Goal: Information Seeking & Learning: Check status

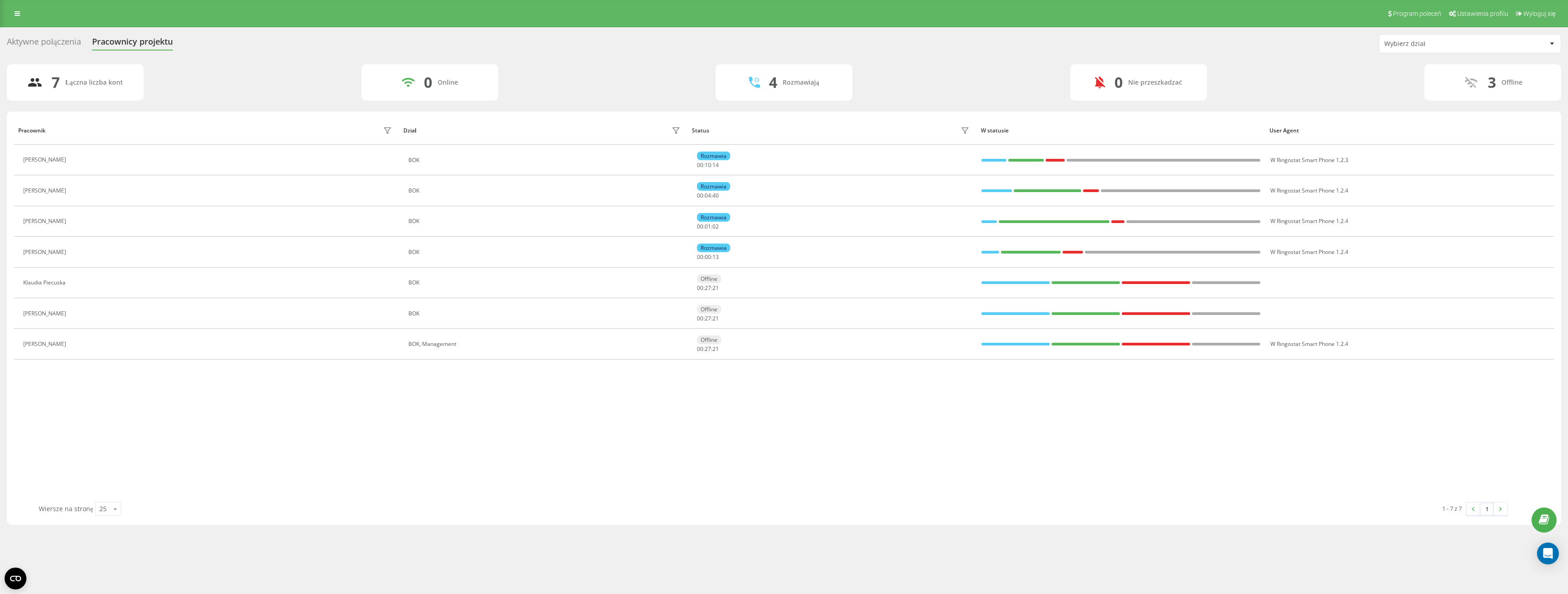
click at [68, 38] on div "Aktywne połączenia" at bounding box center [44, 44] width 75 height 14
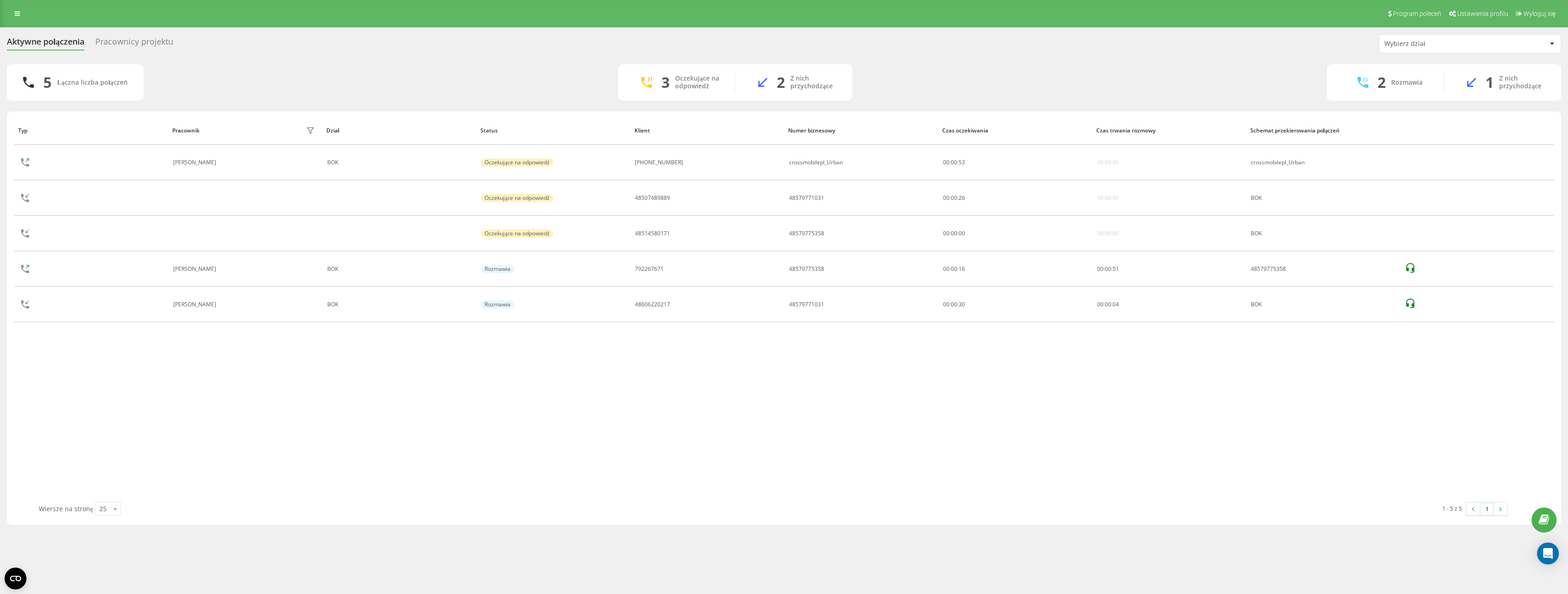
click at [155, 42] on div "Pracownicy projektu" at bounding box center [134, 44] width 78 height 14
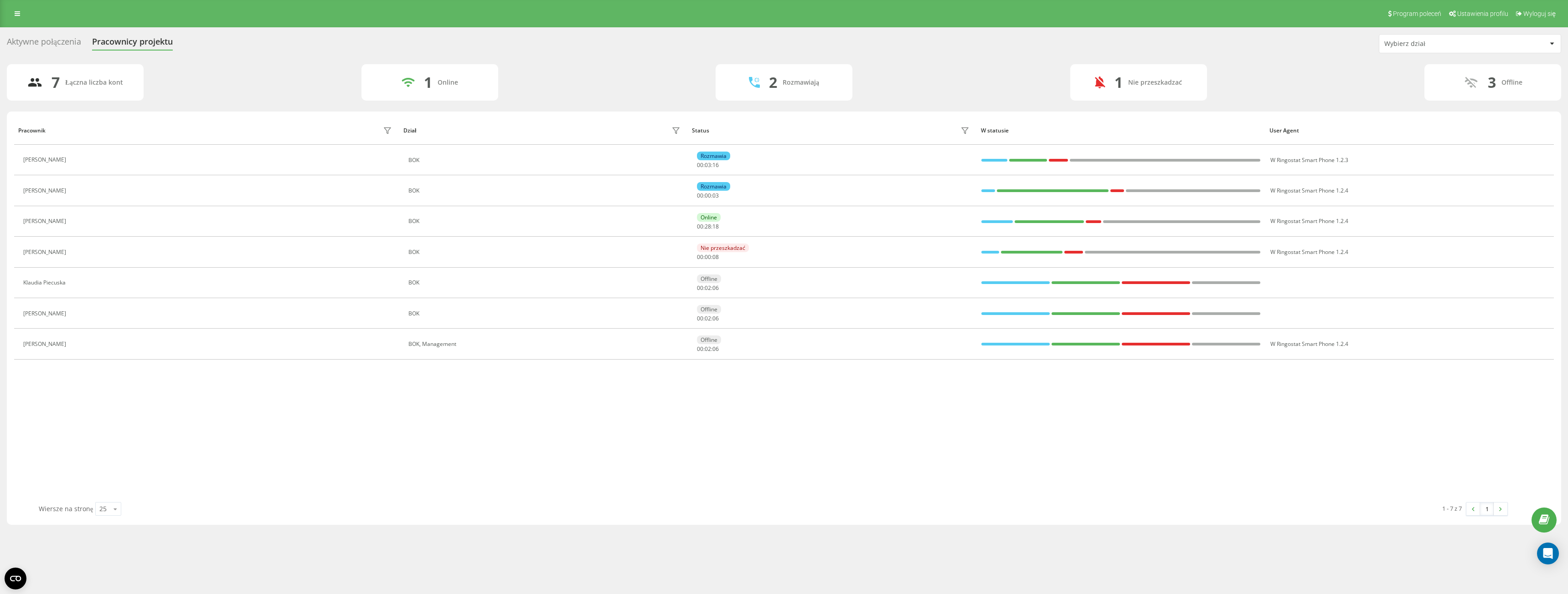
click at [65, 46] on div "Aktywne połączenia" at bounding box center [44, 44] width 75 height 14
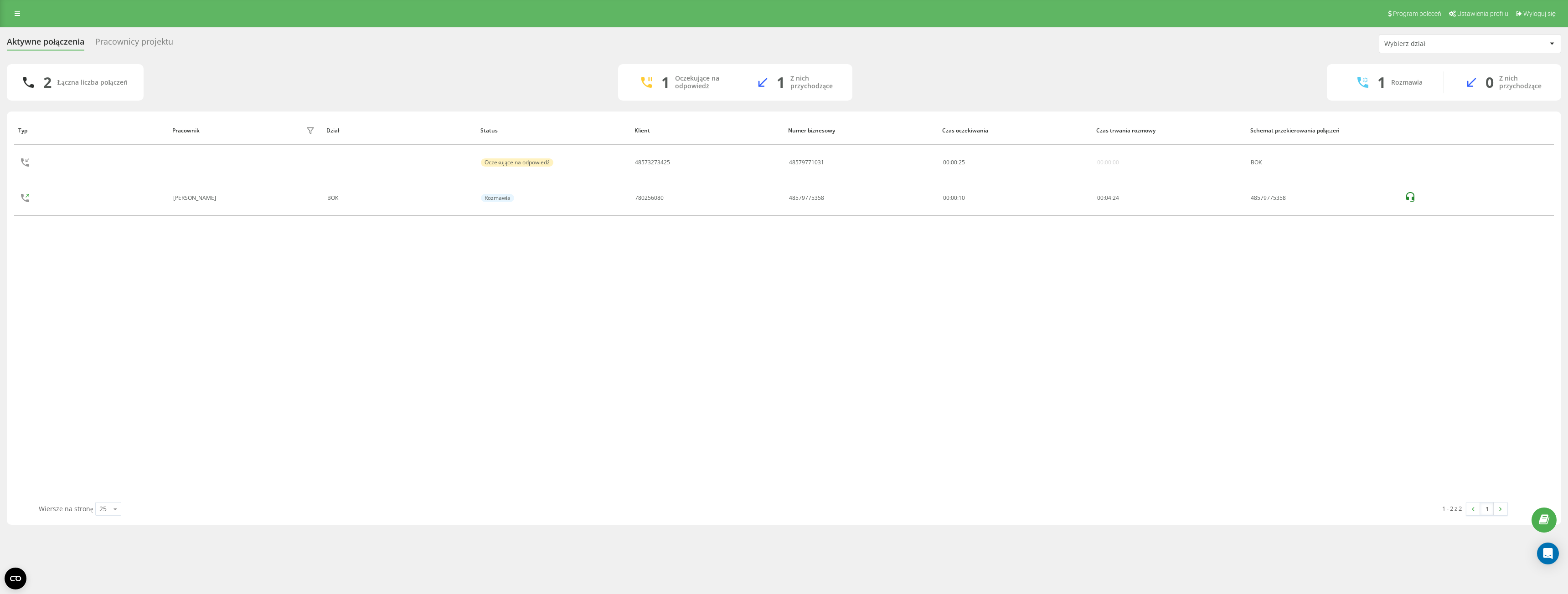
click at [121, 42] on div "Pracownicy projektu" at bounding box center [134, 44] width 78 height 14
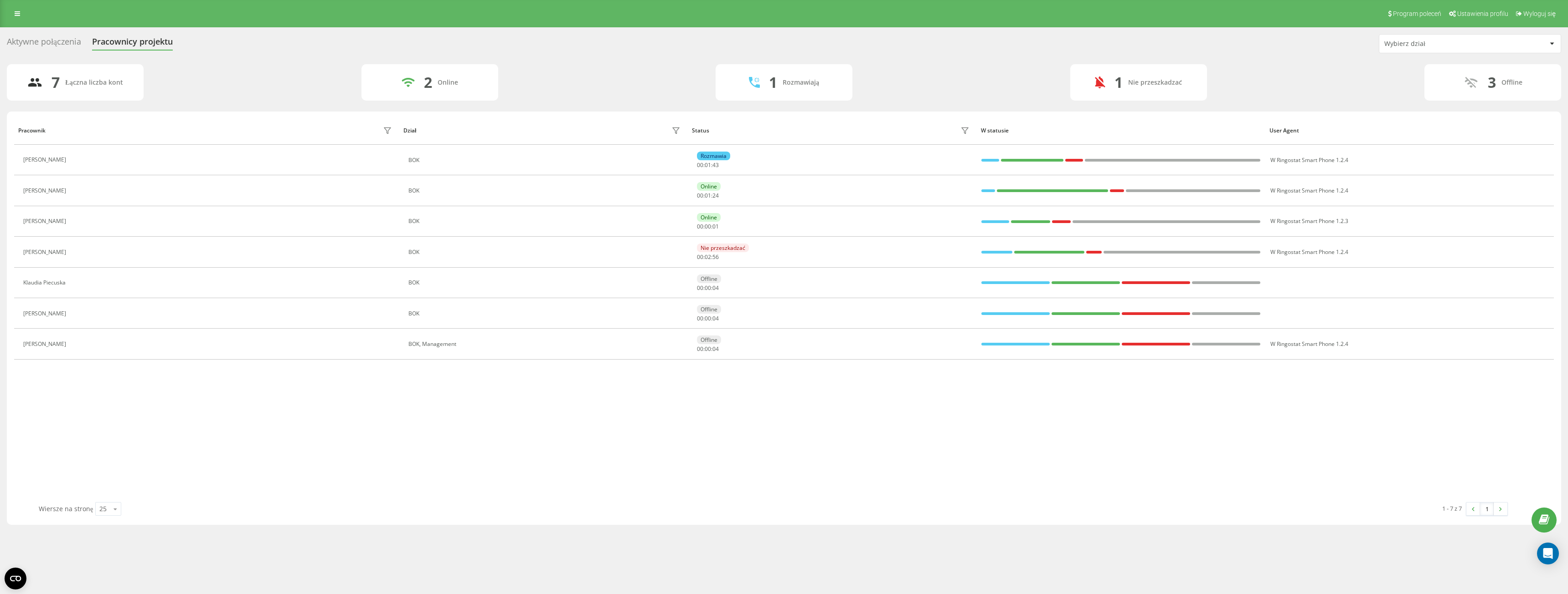
click at [58, 42] on div "Aktywne połączenia" at bounding box center [44, 44] width 75 height 14
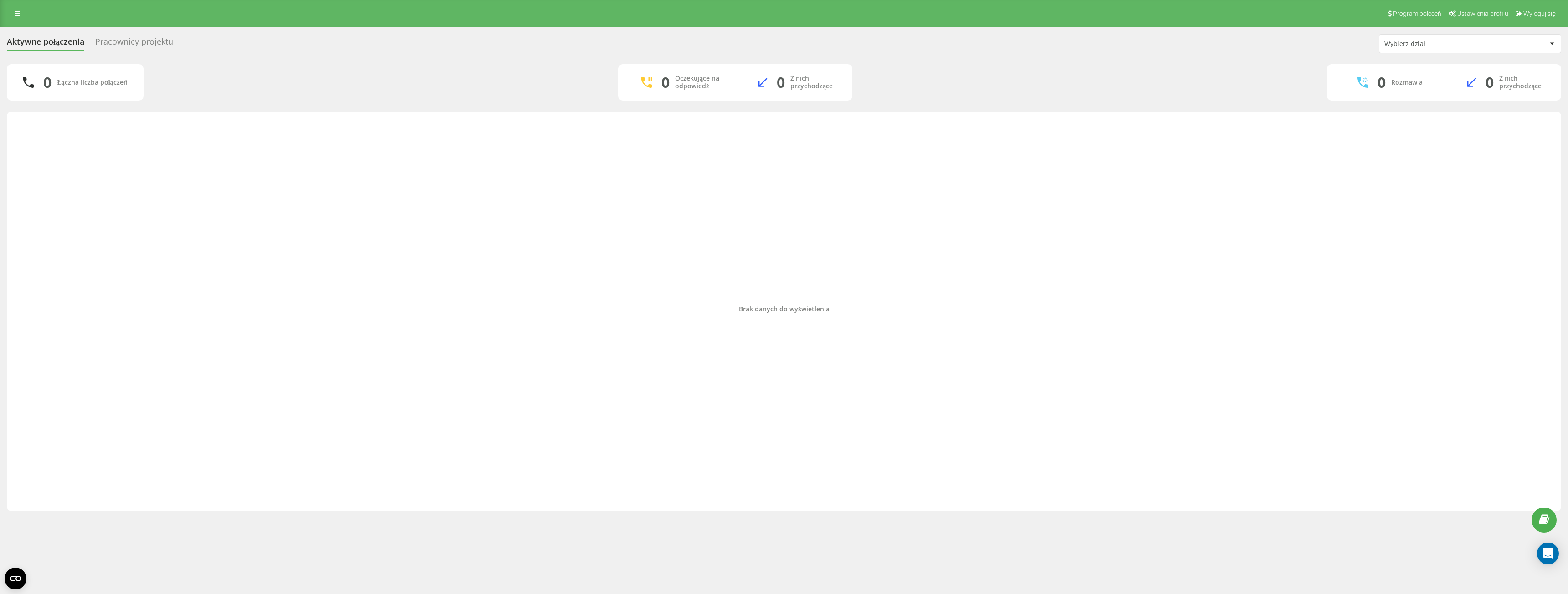
click at [163, 47] on div "Pracownicy projektu" at bounding box center [134, 44] width 78 height 14
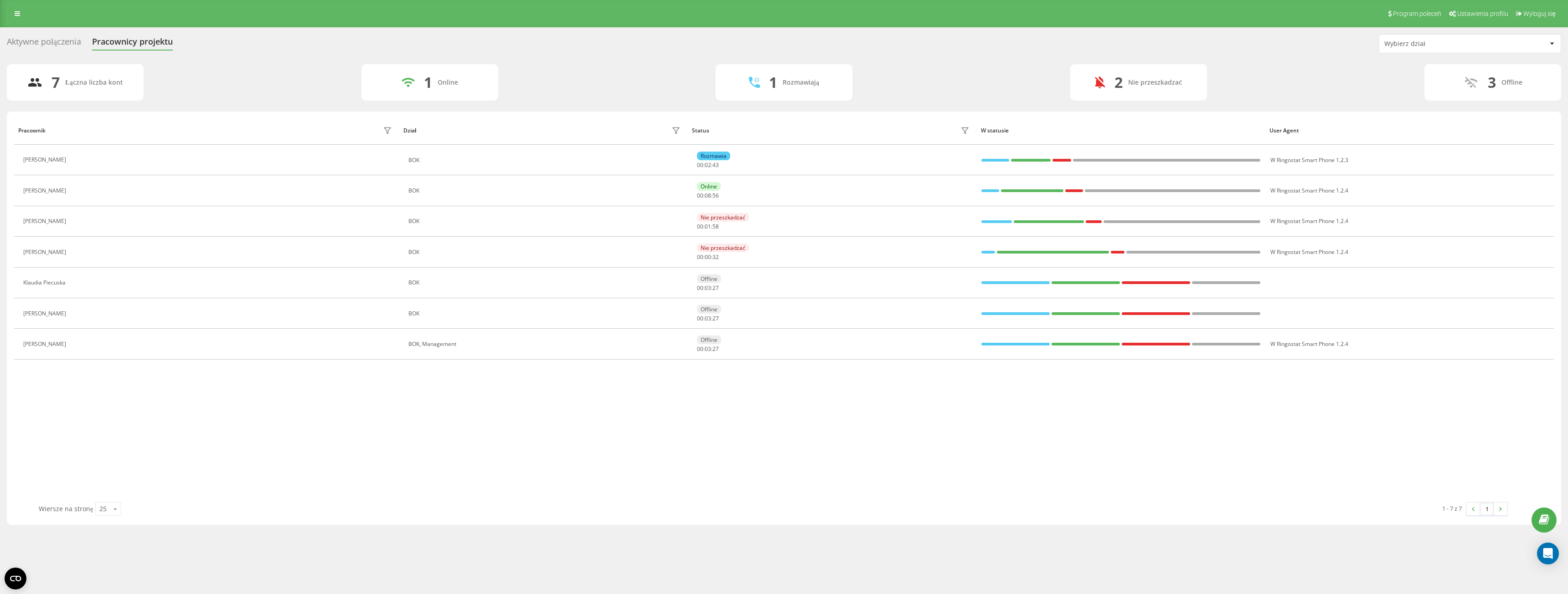
click at [66, 41] on div "Aktywne połączenia" at bounding box center [44, 44] width 75 height 14
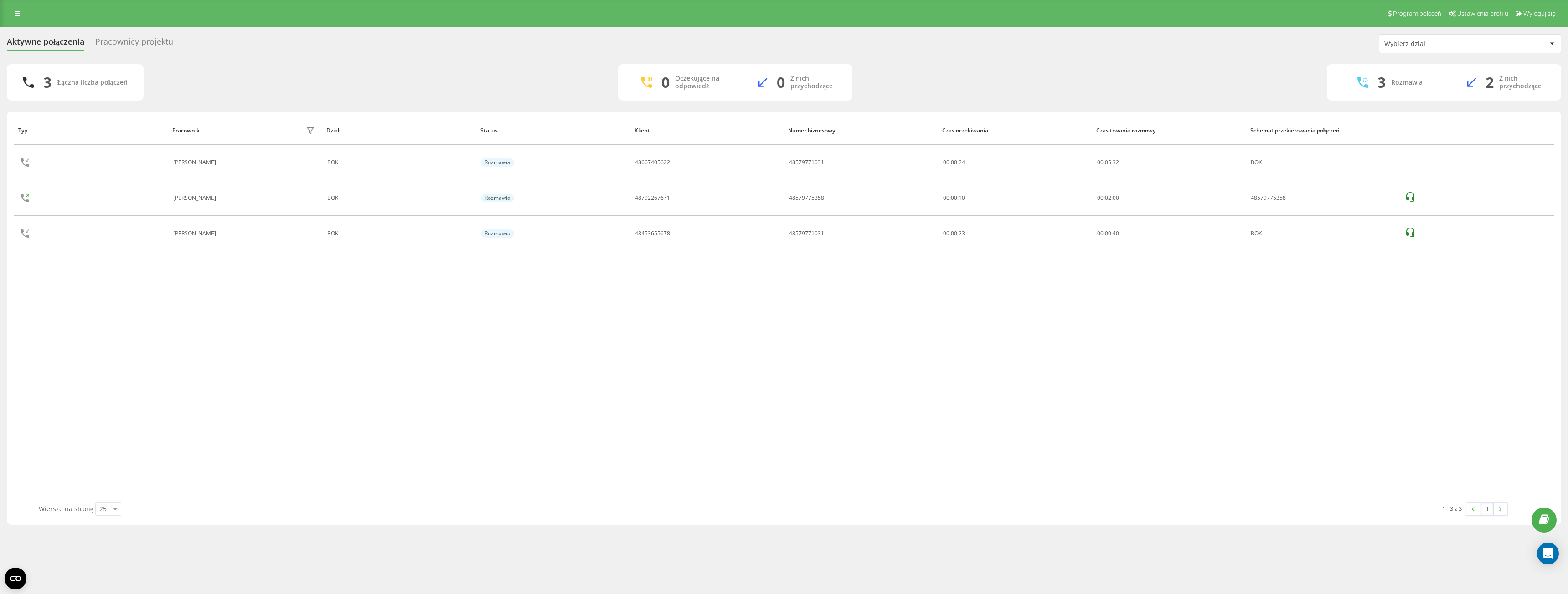
click at [140, 42] on div "Pracownicy projektu" at bounding box center [134, 44] width 78 height 14
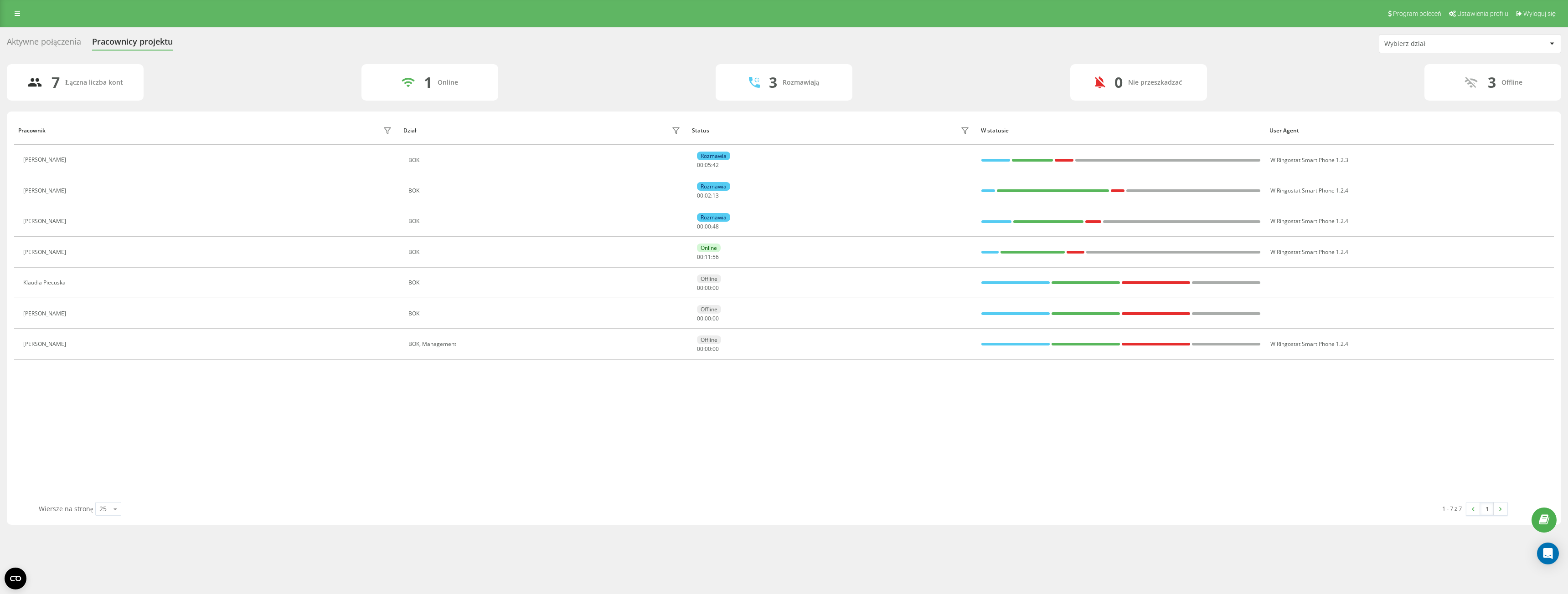
click at [75, 42] on div "Aktywne połączenia" at bounding box center [44, 44] width 75 height 14
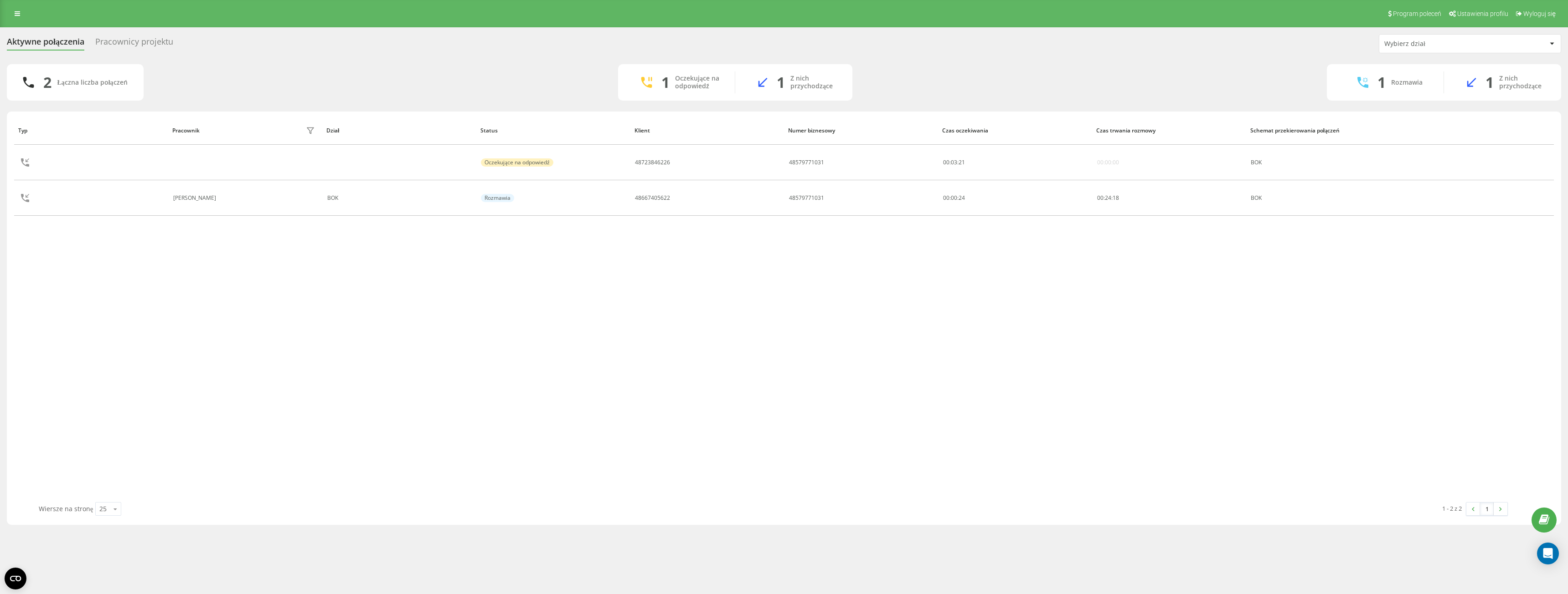
click at [118, 43] on div "Pracownicy projektu" at bounding box center [134, 44] width 78 height 14
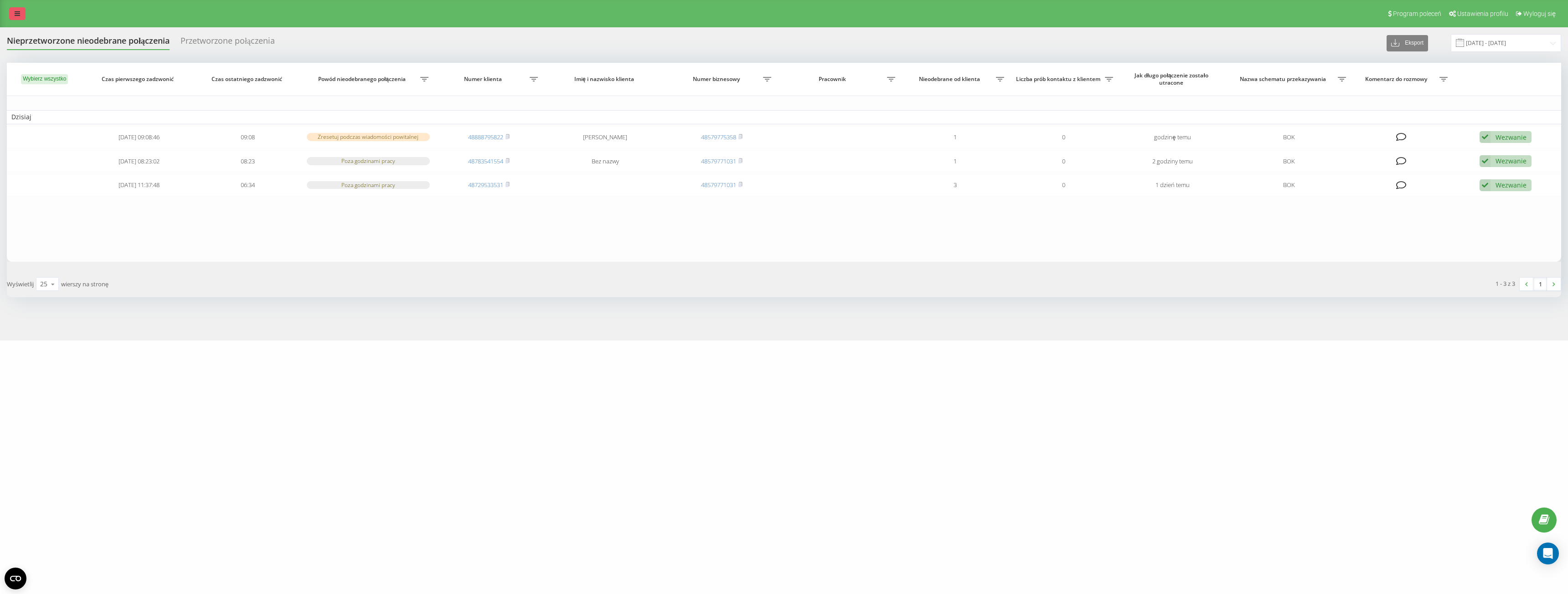
click at [20, 16] on icon at bounding box center [17, 13] width 5 height 6
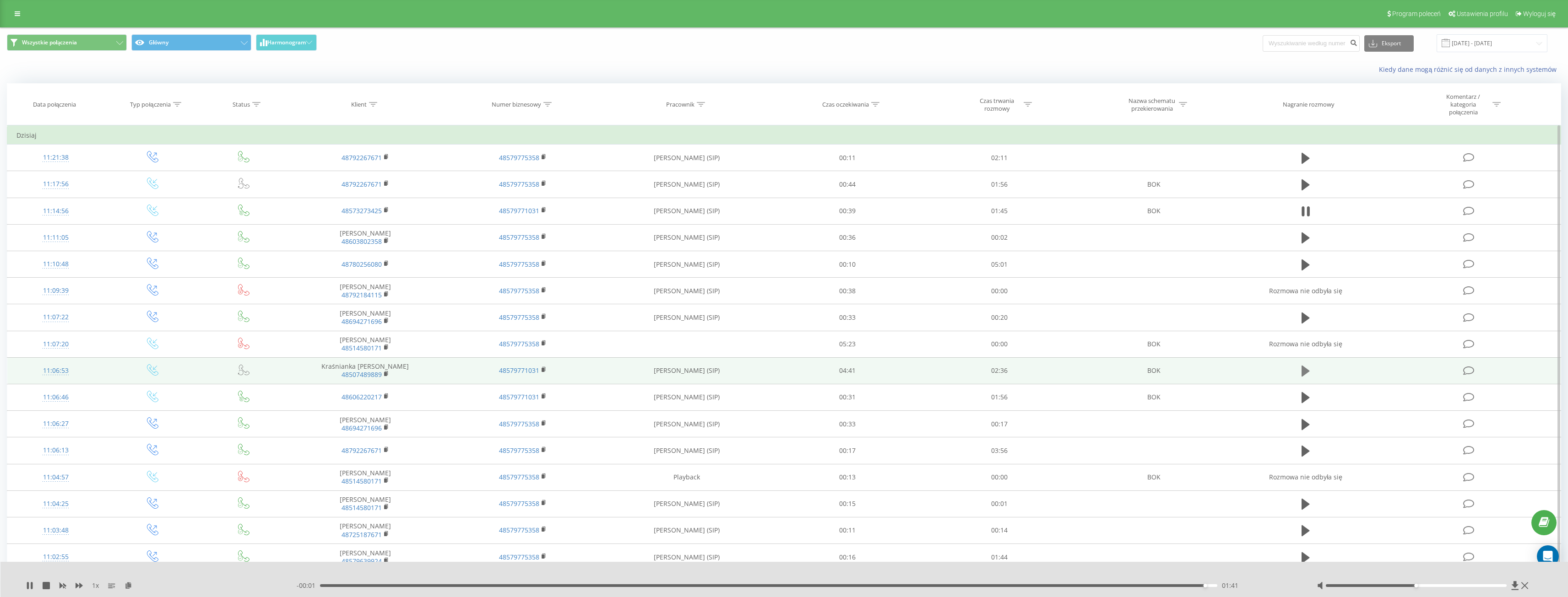
click at [1304, 372] on icon at bounding box center [1305, 371] width 8 height 11
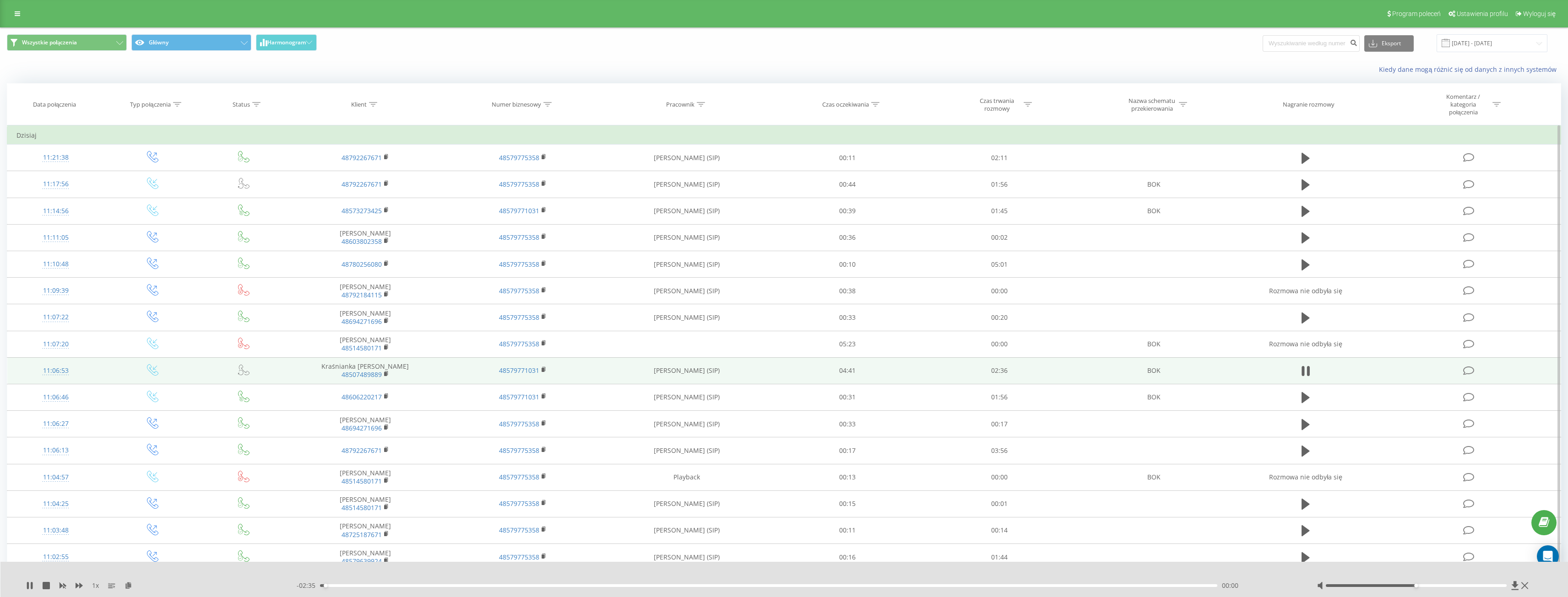
click at [1045, 587] on div "00:00" at bounding box center [768, 586] width 897 height 3
click at [1087, 586] on div "02:13" at bounding box center [768, 586] width 897 height 3
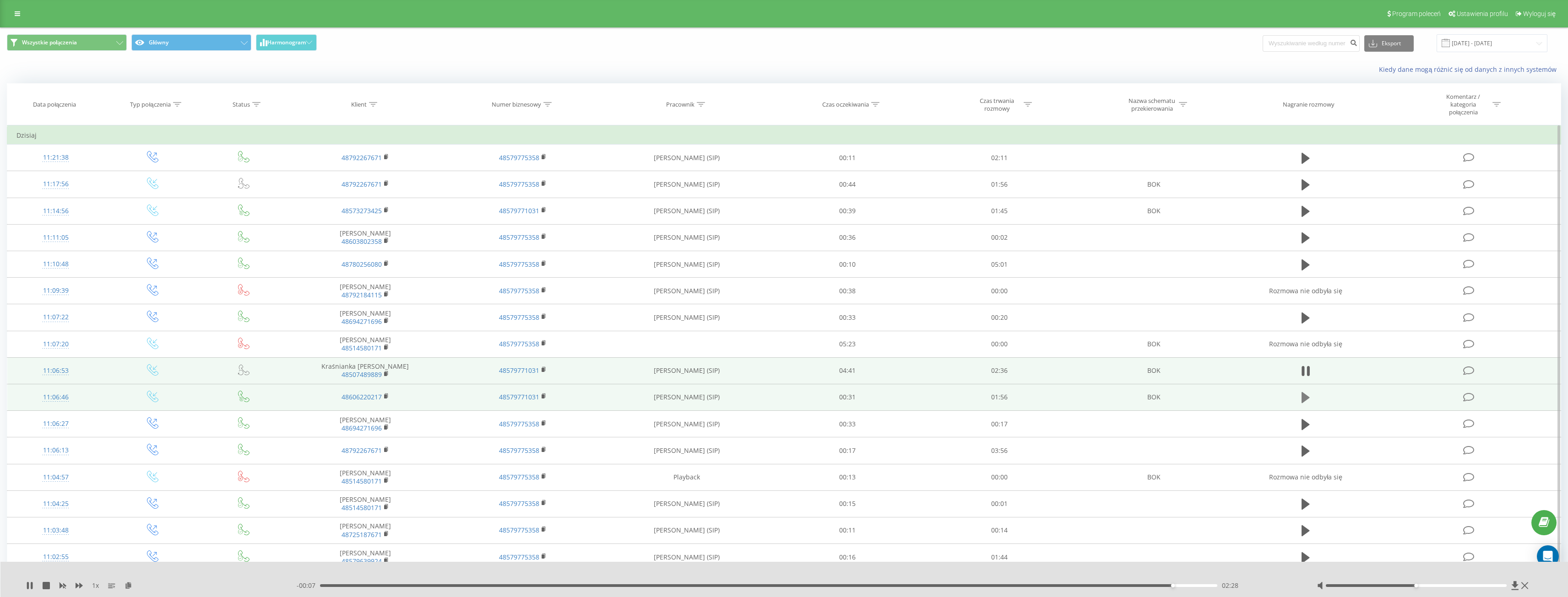
click at [1305, 397] on icon at bounding box center [1305, 397] width 8 height 11
click at [1092, 586] on div "00:00" at bounding box center [768, 586] width 897 height 3
click at [1045, 581] on div "1 x - 00:03 01:53 01:53" at bounding box center [784, 580] width 1568 height 35
click at [1042, 586] on div "01:34" at bounding box center [768, 586] width 897 height 3
drag, startPoint x: 1449, startPoint y: 585, endPoint x: 1477, endPoint y: 587, distance: 28.1
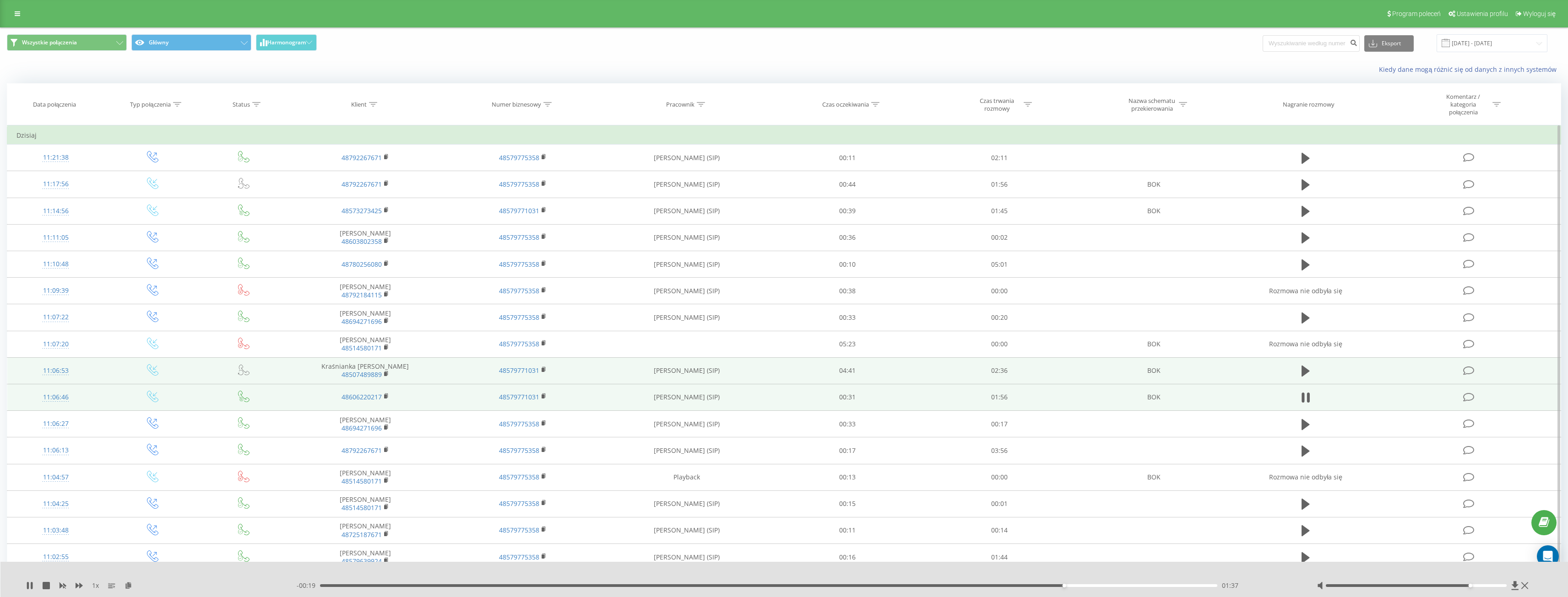
click at [1477, 587] on div at bounding box center [1423, 586] width 214 height 10
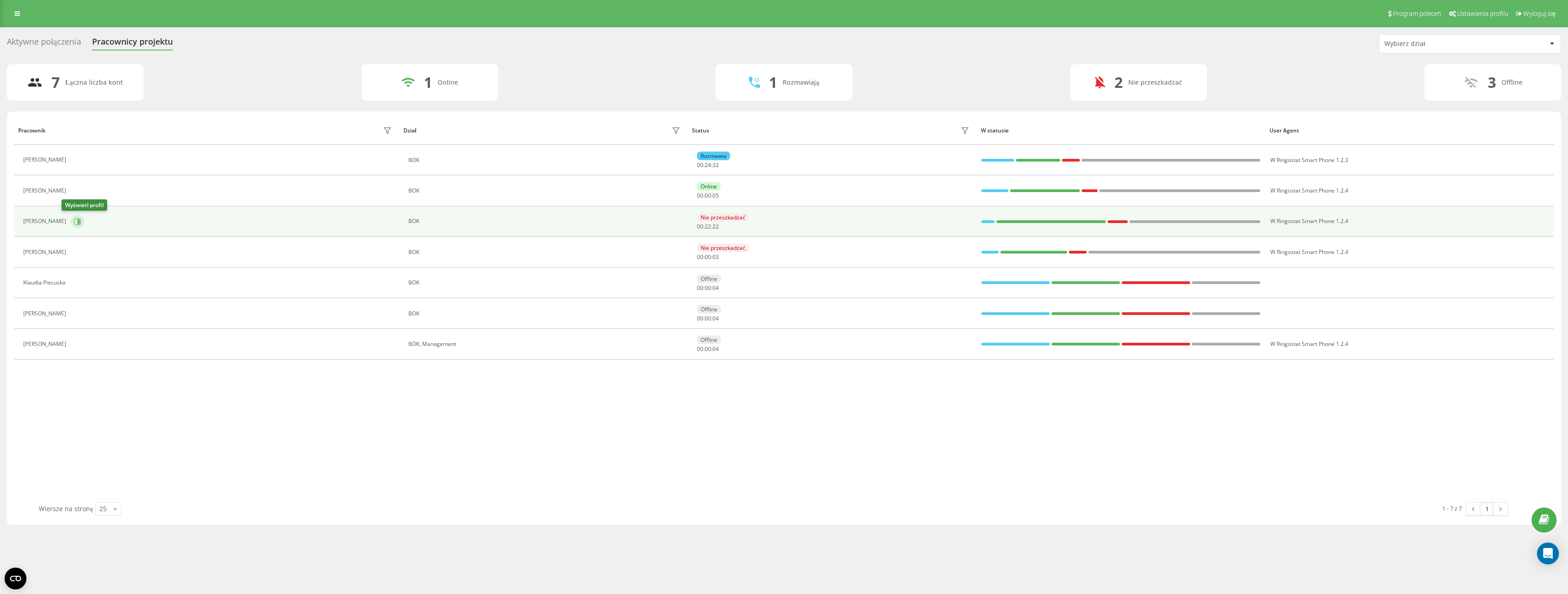
click at [72, 223] on button at bounding box center [77, 222] width 14 height 14
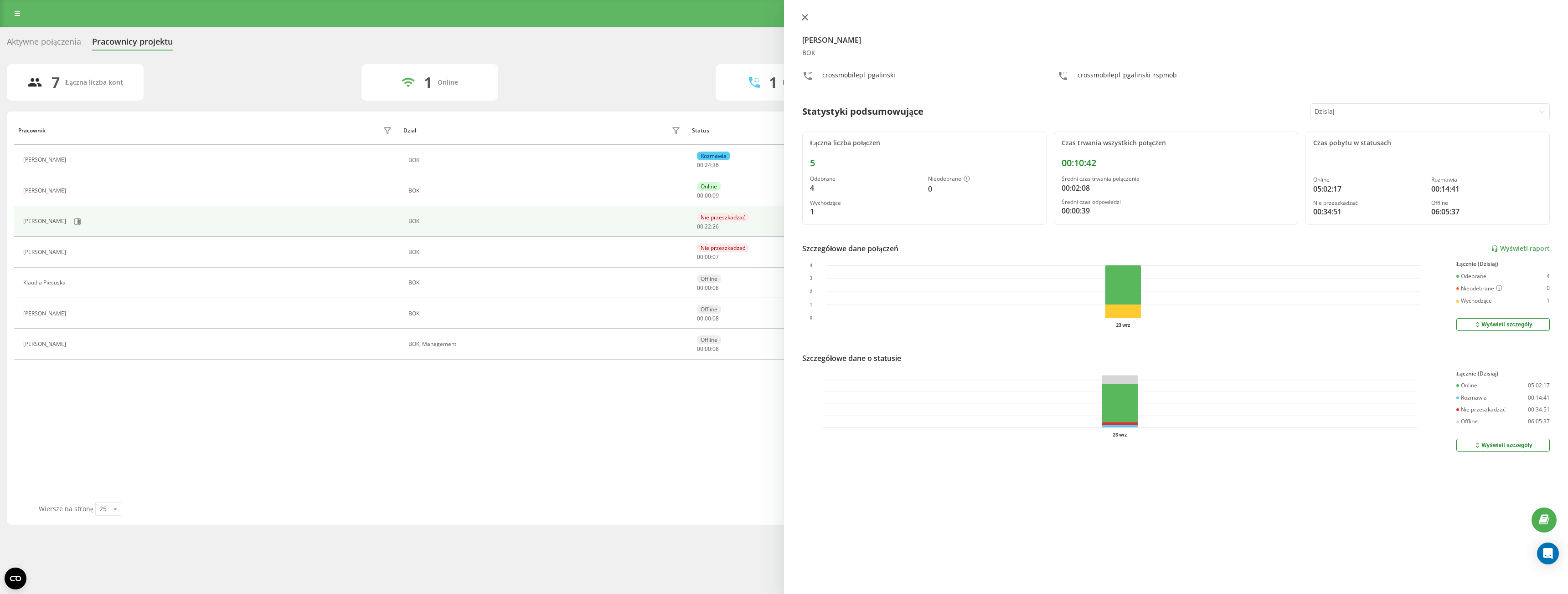
click at [803, 15] on icon at bounding box center [804, 16] width 6 height 6
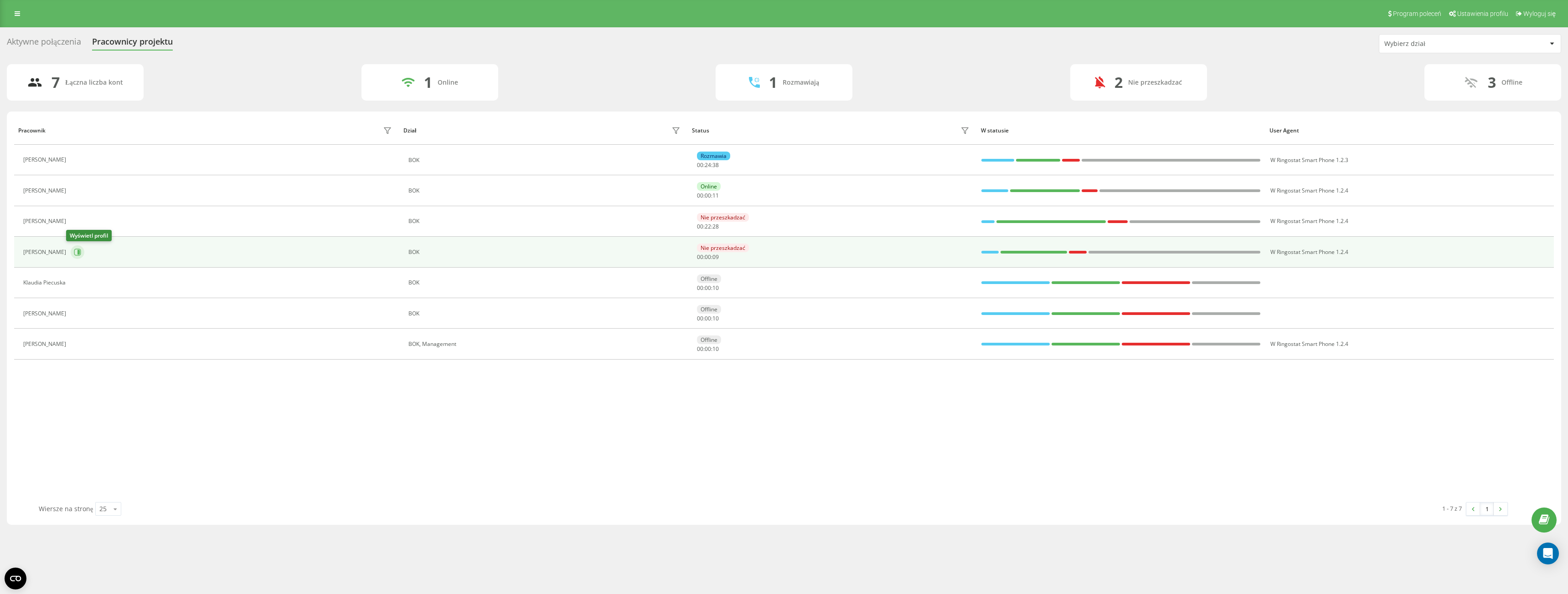
click at [77, 253] on icon at bounding box center [78, 251] width 3 height 4
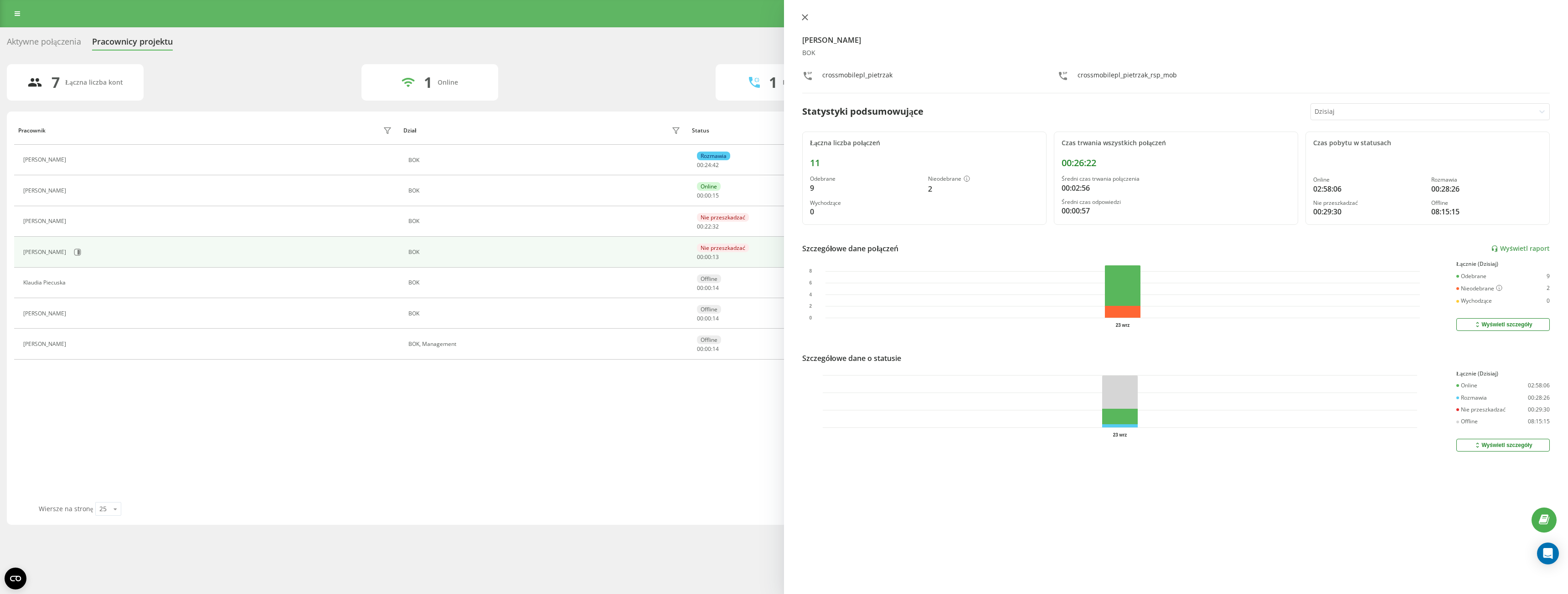
click at [803, 16] on icon at bounding box center [804, 16] width 6 height 6
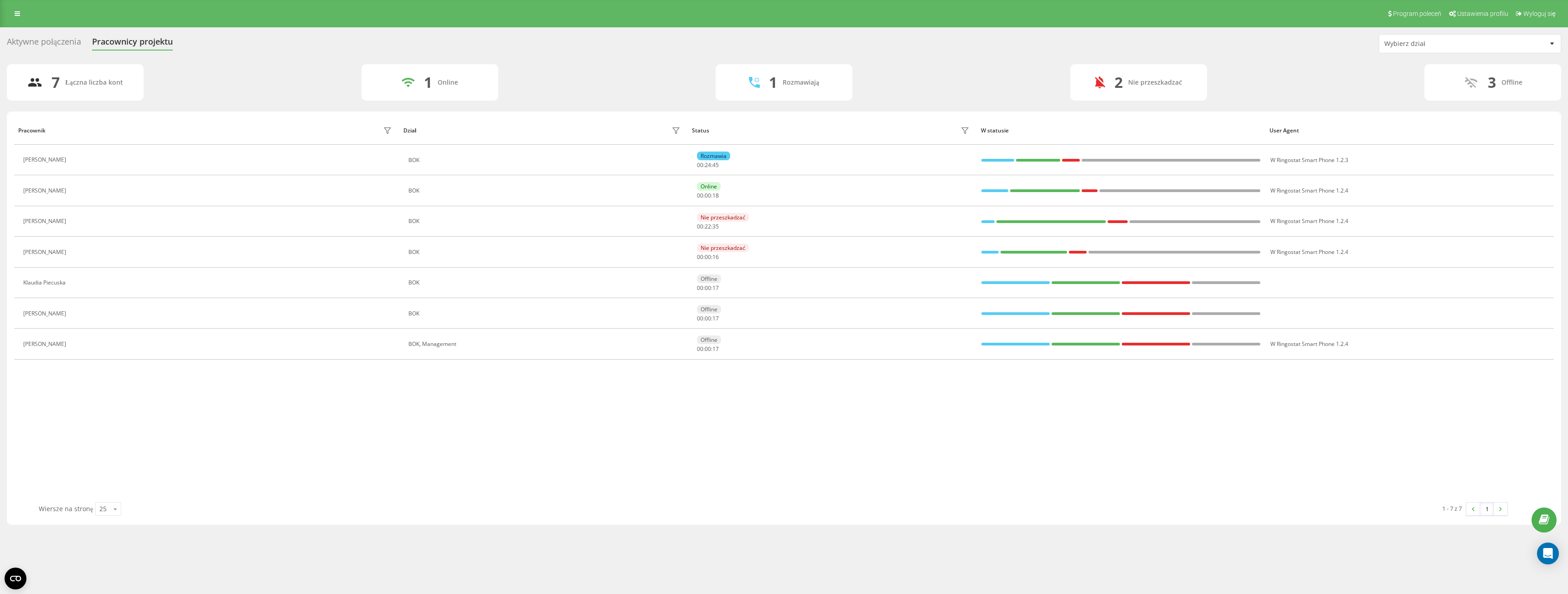
click at [57, 35] on div "Aktywne połączenia Pracownicy projektu Wybierz dział" at bounding box center [784, 43] width 1554 height 19
click at [57, 40] on div "Aktywne połączenia" at bounding box center [44, 44] width 75 height 14
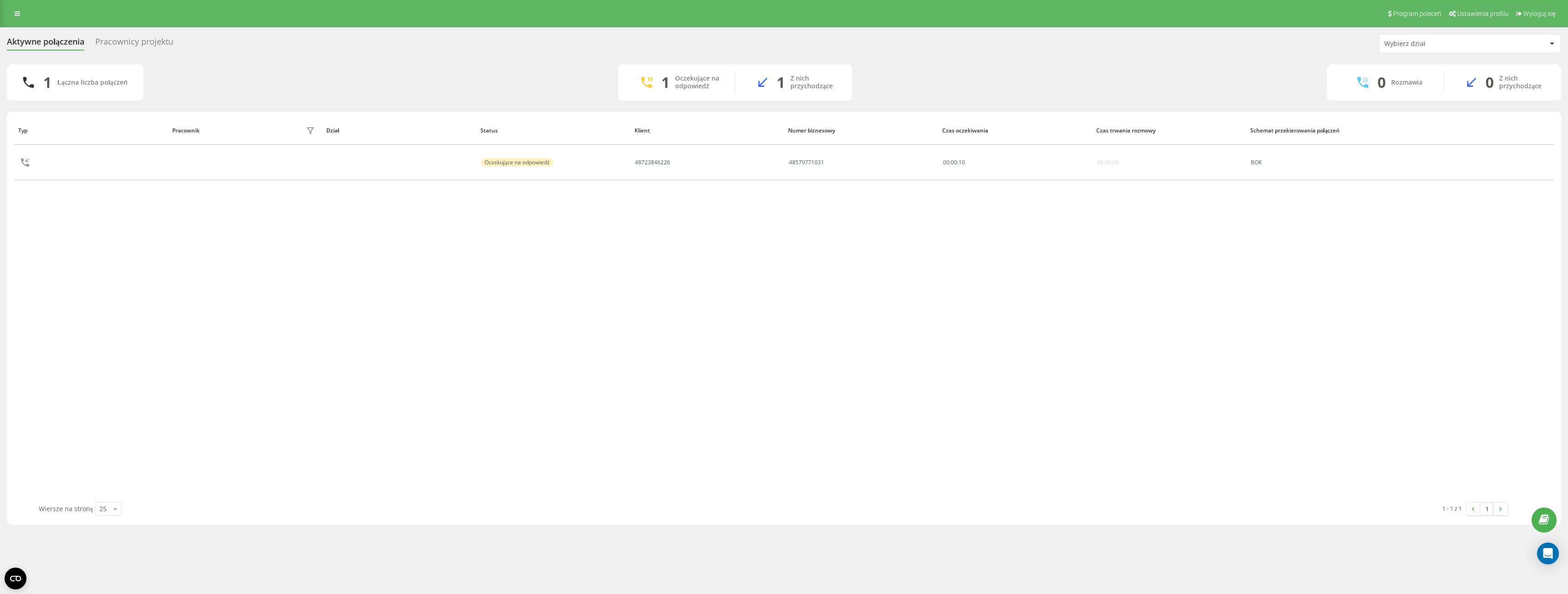
click at [163, 37] on div "Pracownicy projektu" at bounding box center [134, 44] width 78 height 14
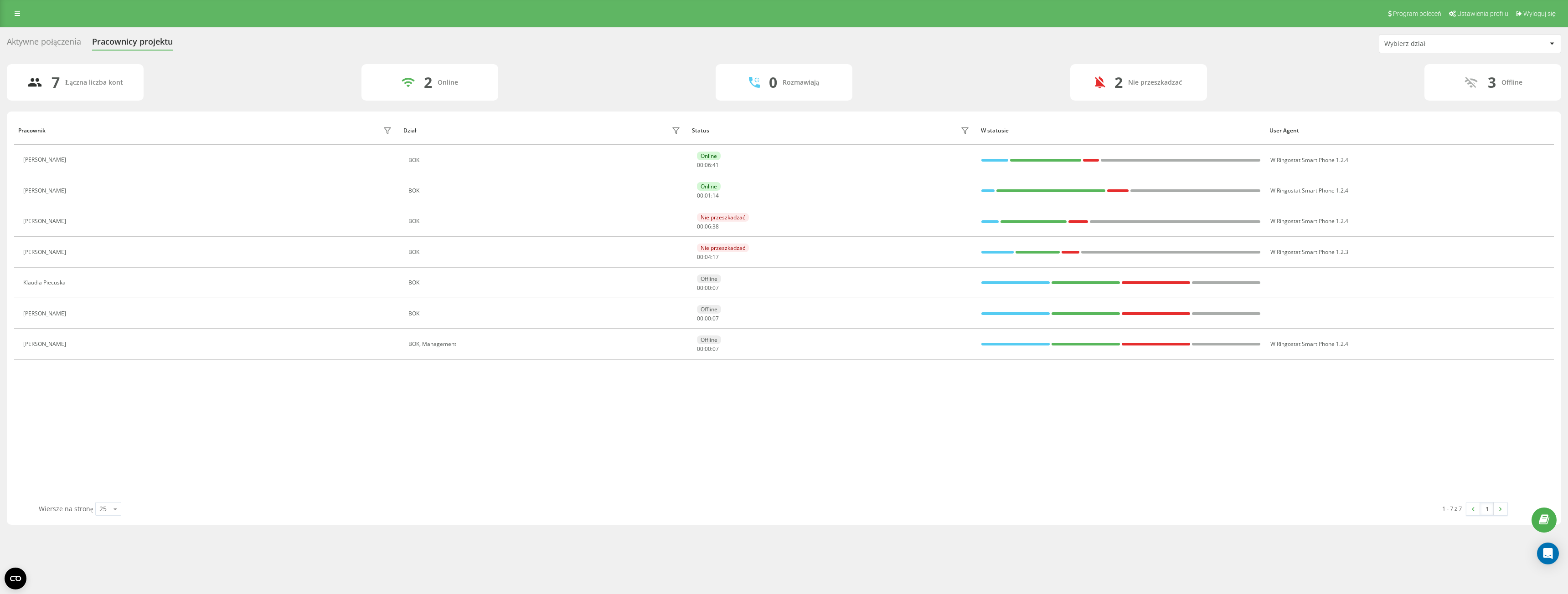
click at [74, 46] on div "Aktywne połączenia" at bounding box center [44, 44] width 75 height 14
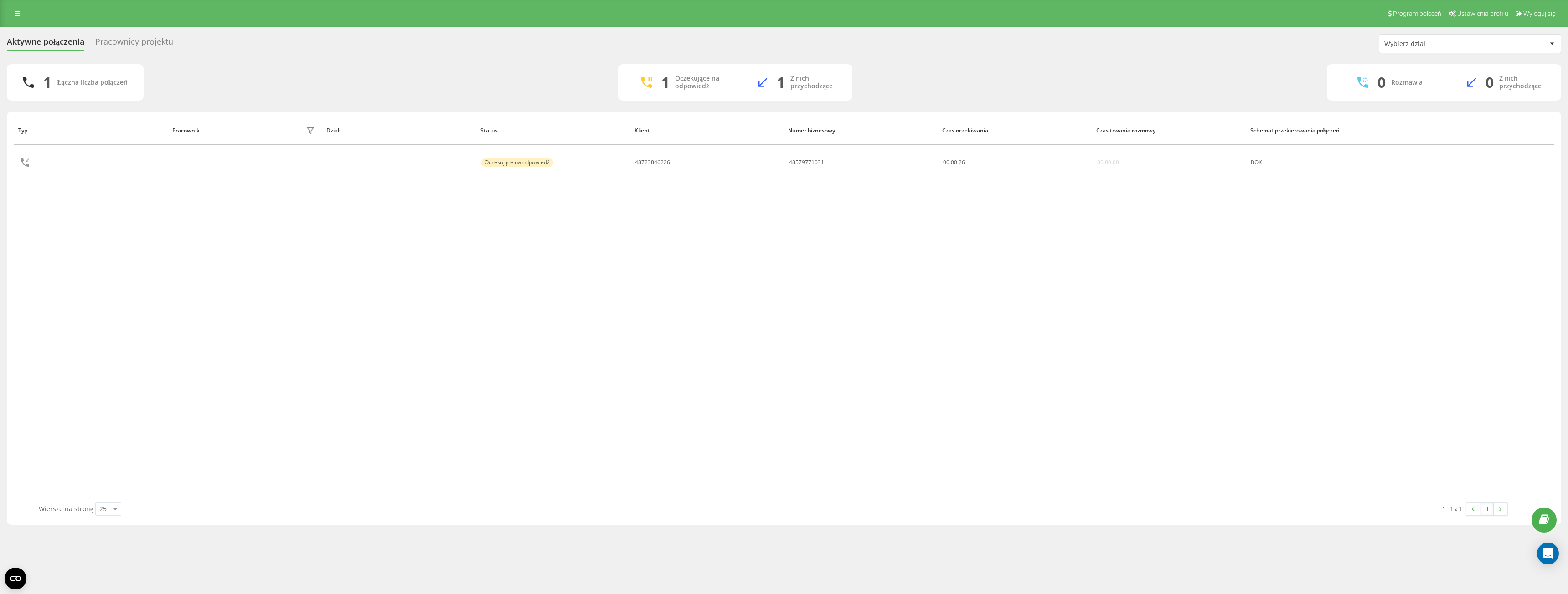
click at [129, 42] on div "Pracownicy projektu" at bounding box center [134, 44] width 78 height 14
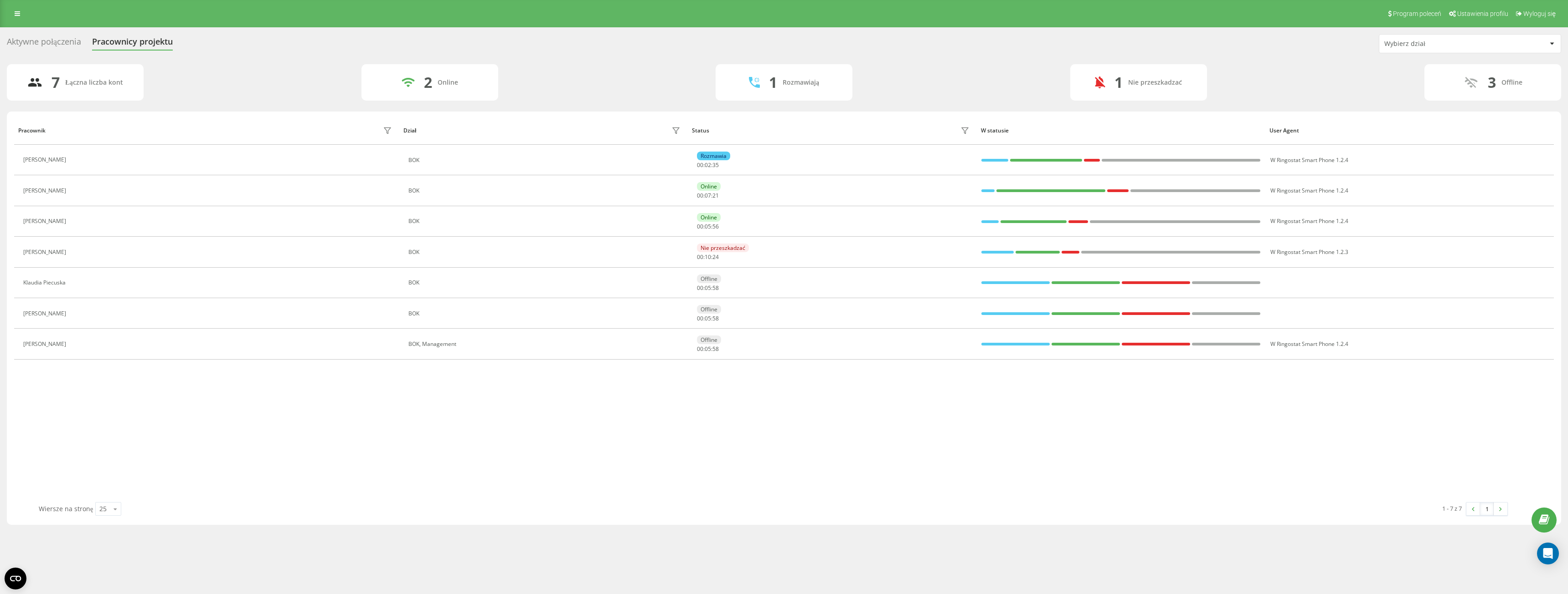
click at [62, 42] on div "Aktywne połączenia" at bounding box center [44, 44] width 75 height 14
